Goal: Information Seeking & Learning: Learn about a topic

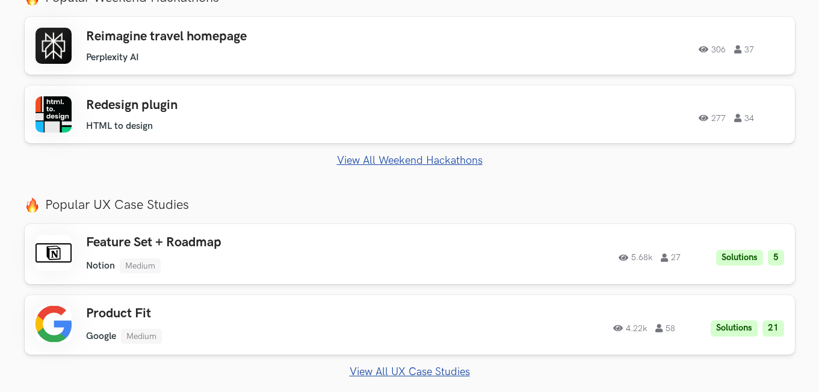
click at [105, 185] on section "Just Launched AI Review for Portfolio Get instant AI-driven feedback on your de…" at bounding box center [409, 304] width 819 height 651
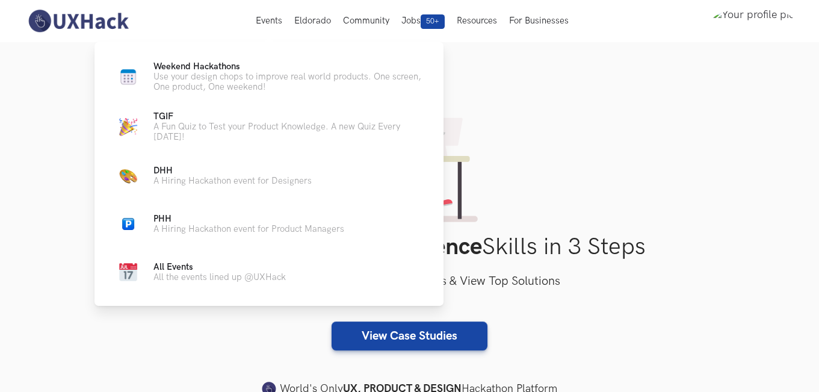
click at [237, 60] on div "Weekend Hackathons Live Use your design chops to improve real world products. O…" at bounding box center [269, 174] width 349 height 264
click at [221, 66] on span "Weekend Hackathons Live" at bounding box center [197, 66] width 87 height 10
click at [211, 63] on span "Weekend Hackathons Live" at bounding box center [197, 66] width 87 height 10
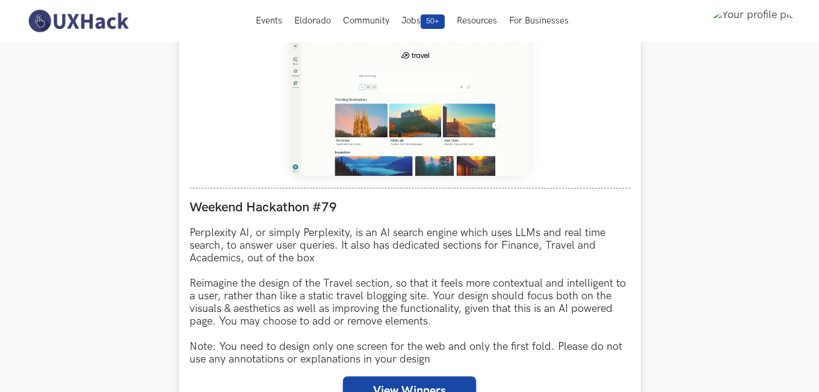
scroll to position [120, 0]
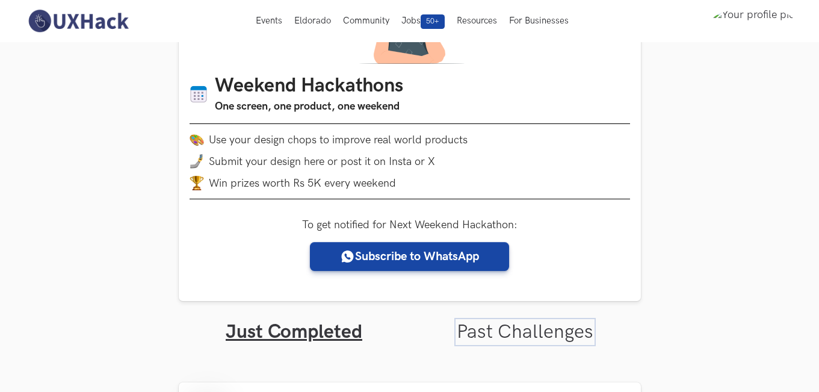
click at [510, 334] on link "Past Challenges" at bounding box center [525, 331] width 137 height 23
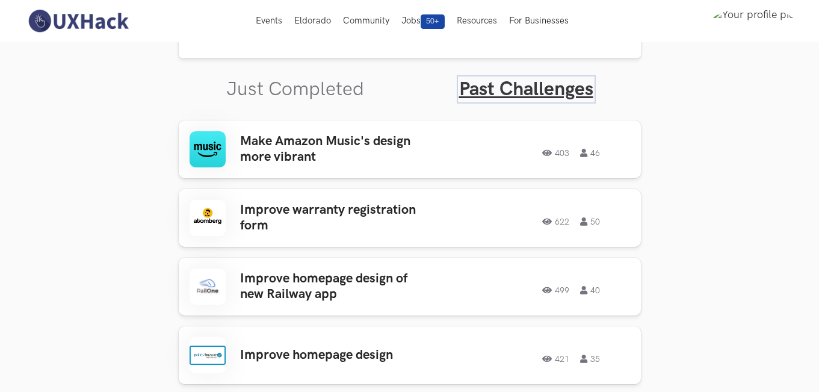
scroll to position [361, 0]
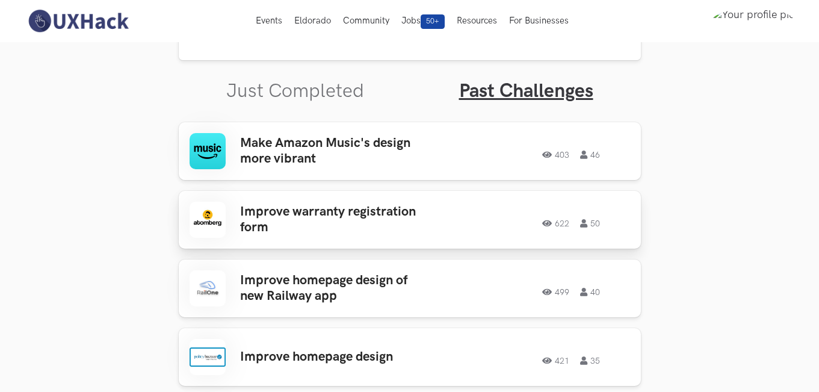
click at [490, 215] on div "622 50" at bounding box center [543, 220] width 173 height 16
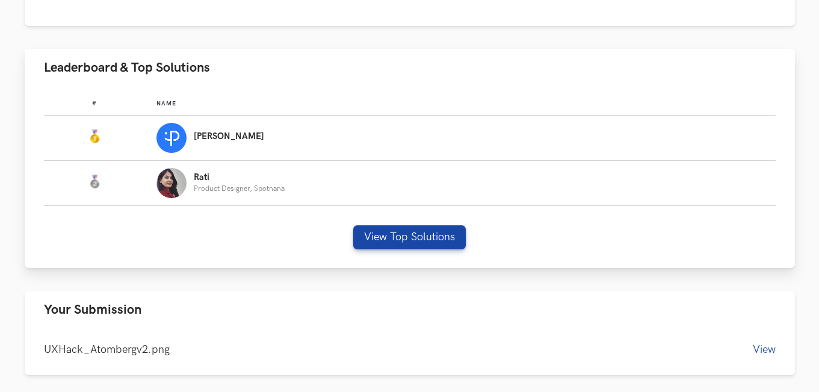
scroll to position [542, 0]
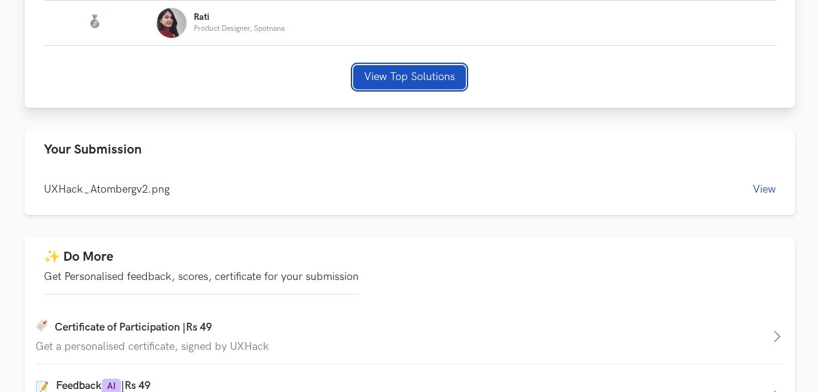
click at [397, 72] on button "View Top Solutions" at bounding box center [409, 77] width 113 height 24
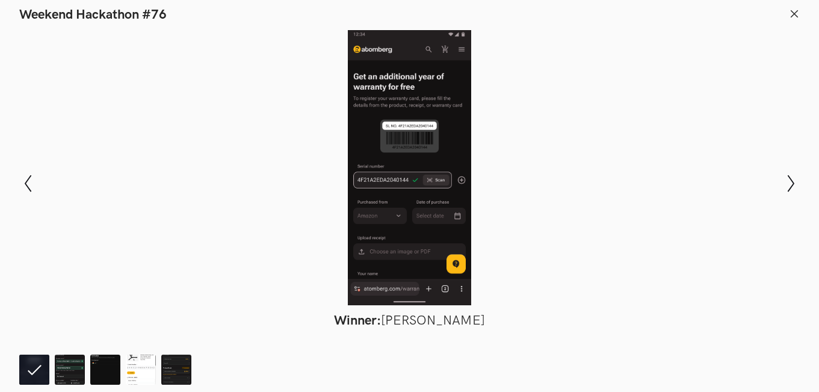
scroll to position [963, 0]
